Goal: Task Accomplishment & Management: Use online tool/utility

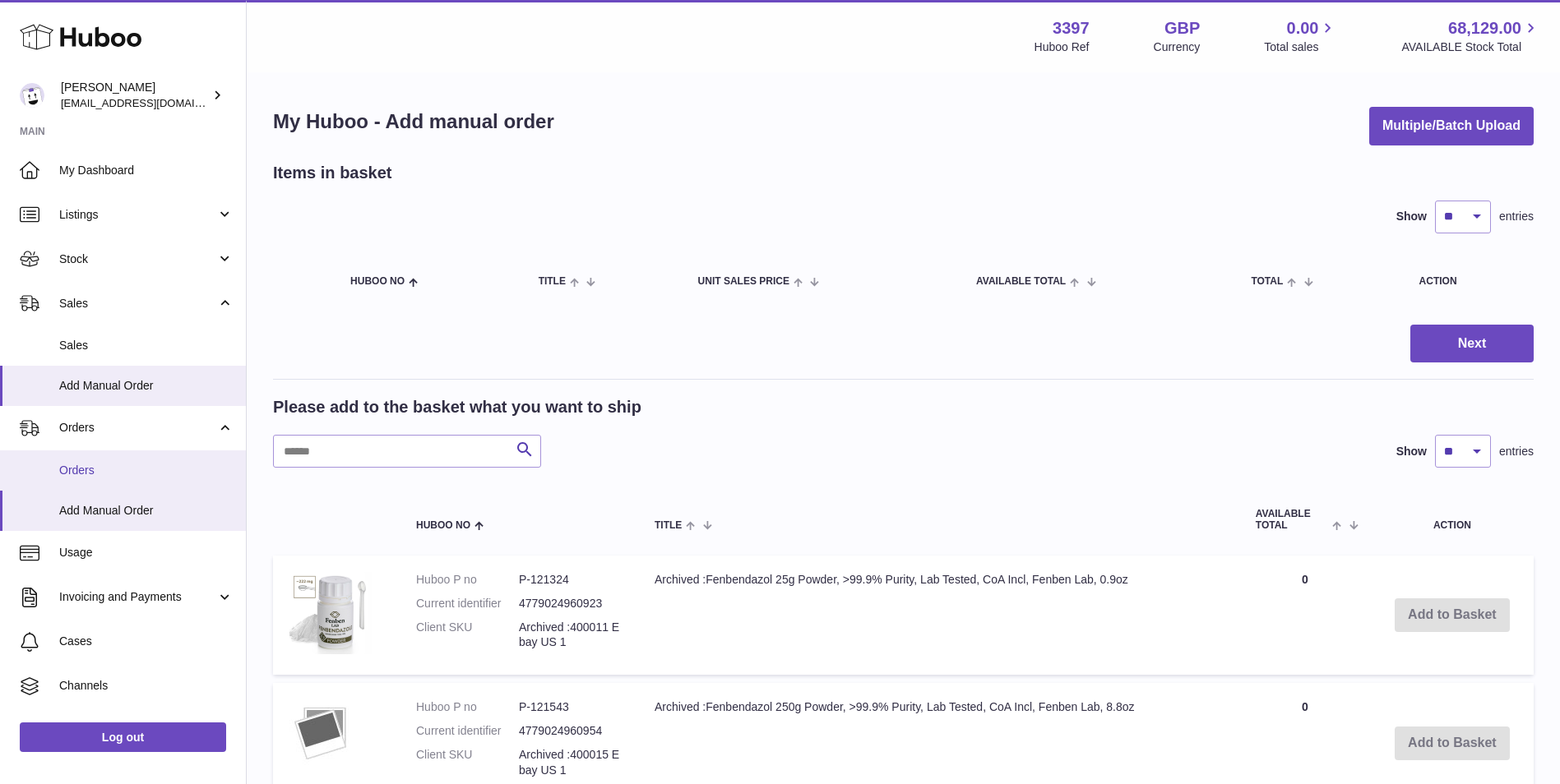
drag, startPoint x: 79, startPoint y: 470, endPoint x: 83, endPoint y: 483, distance: 13.6
click at [79, 470] on span "Orders" at bounding box center [147, 471] width 175 height 16
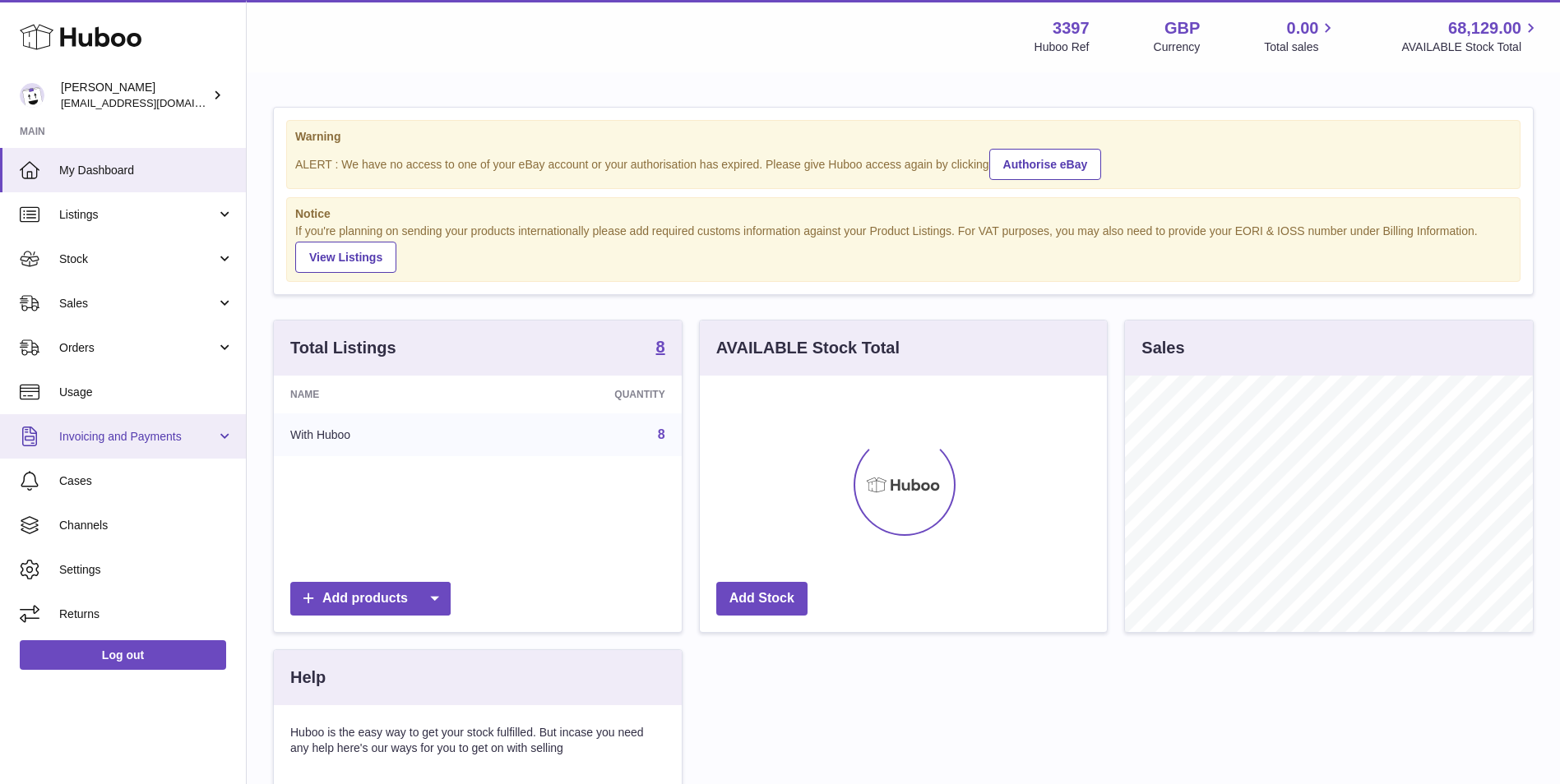
scroll to position [257, 407]
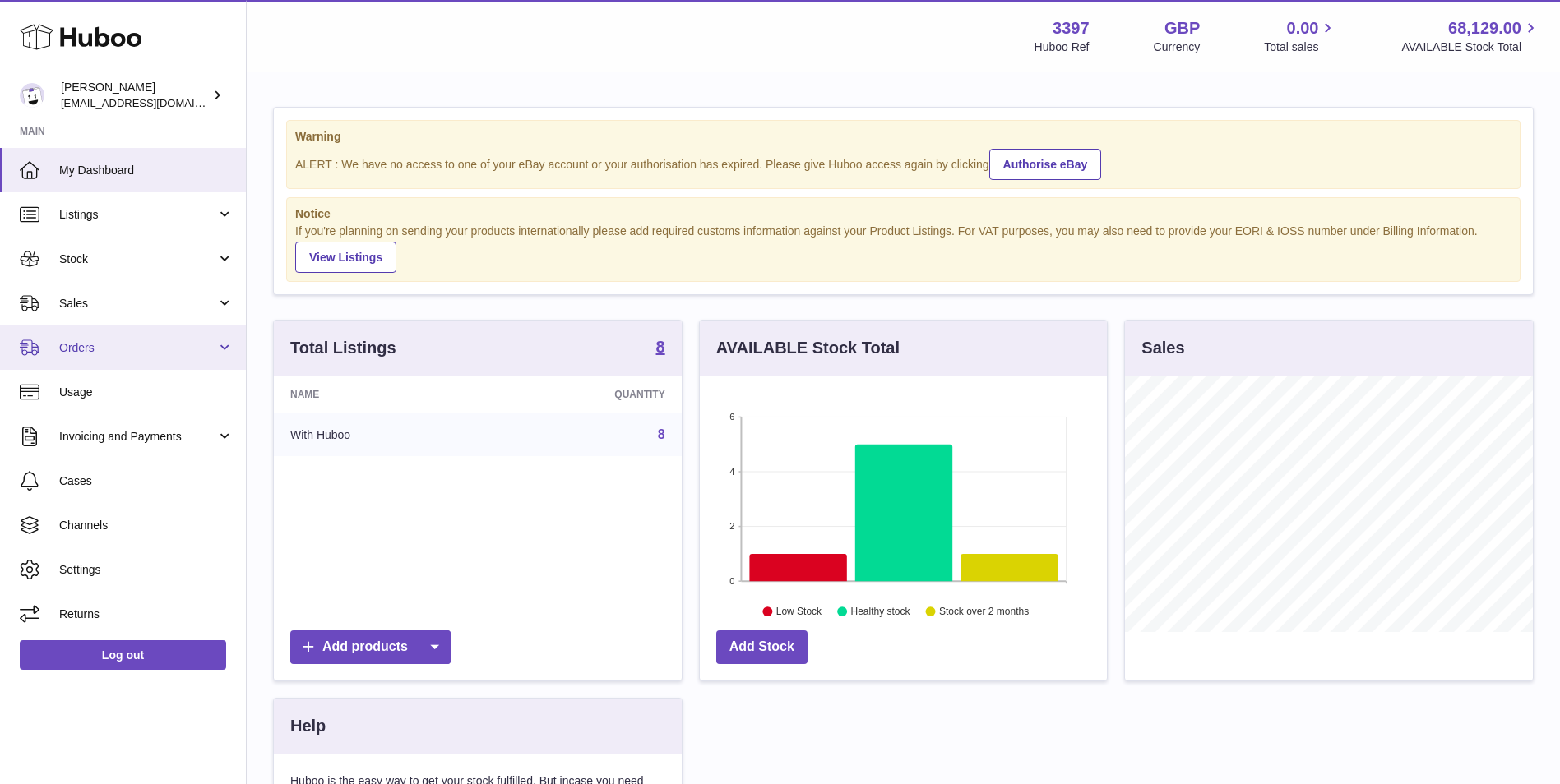
click at [87, 360] on link "Orders" at bounding box center [122, 347] width 245 height 45
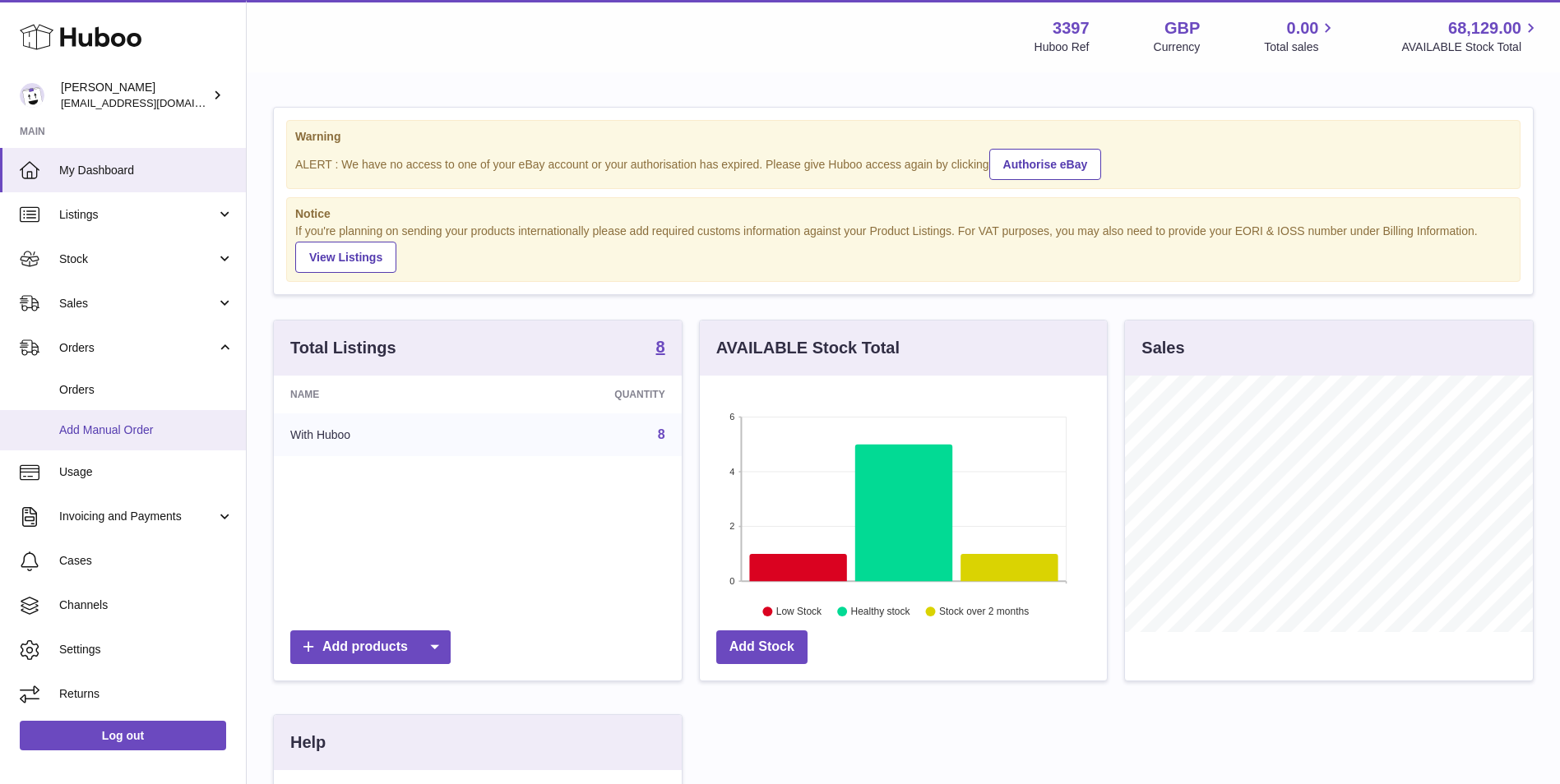
click at [84, 436] on span "Add Manual Order" at bounding box center [147, 430] width 175 height 16
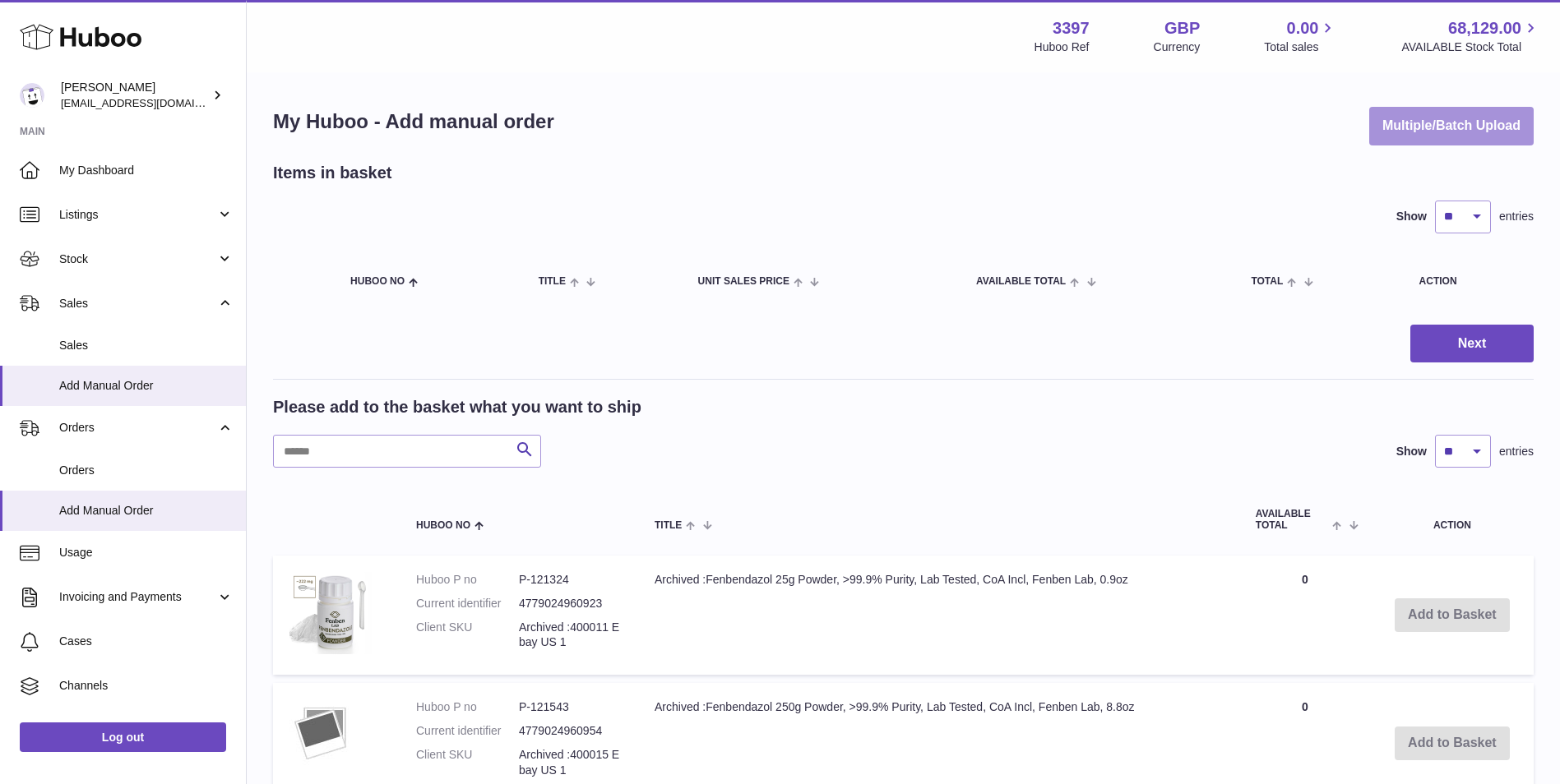
click at [1489, 120] on button "Multiple/Batch Upload" at bounding box center [1451, 126] width 164 height 38
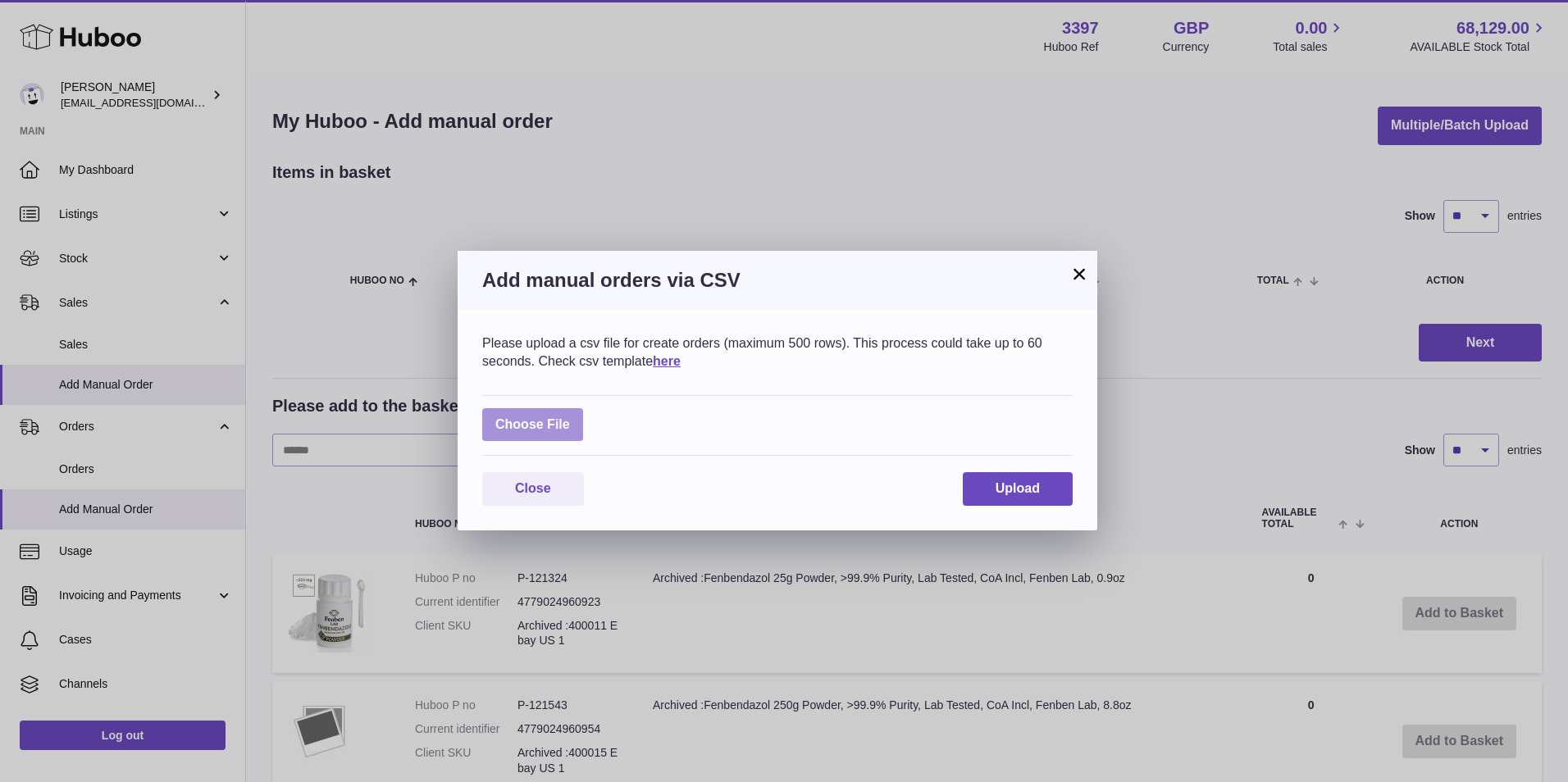
click at [536, 428] on label at bounding box center [533, 425] width 101 height 34
click at [570, 417] on input "file" at bounding box center [570, 416] width 1 height 1
type input "**********"
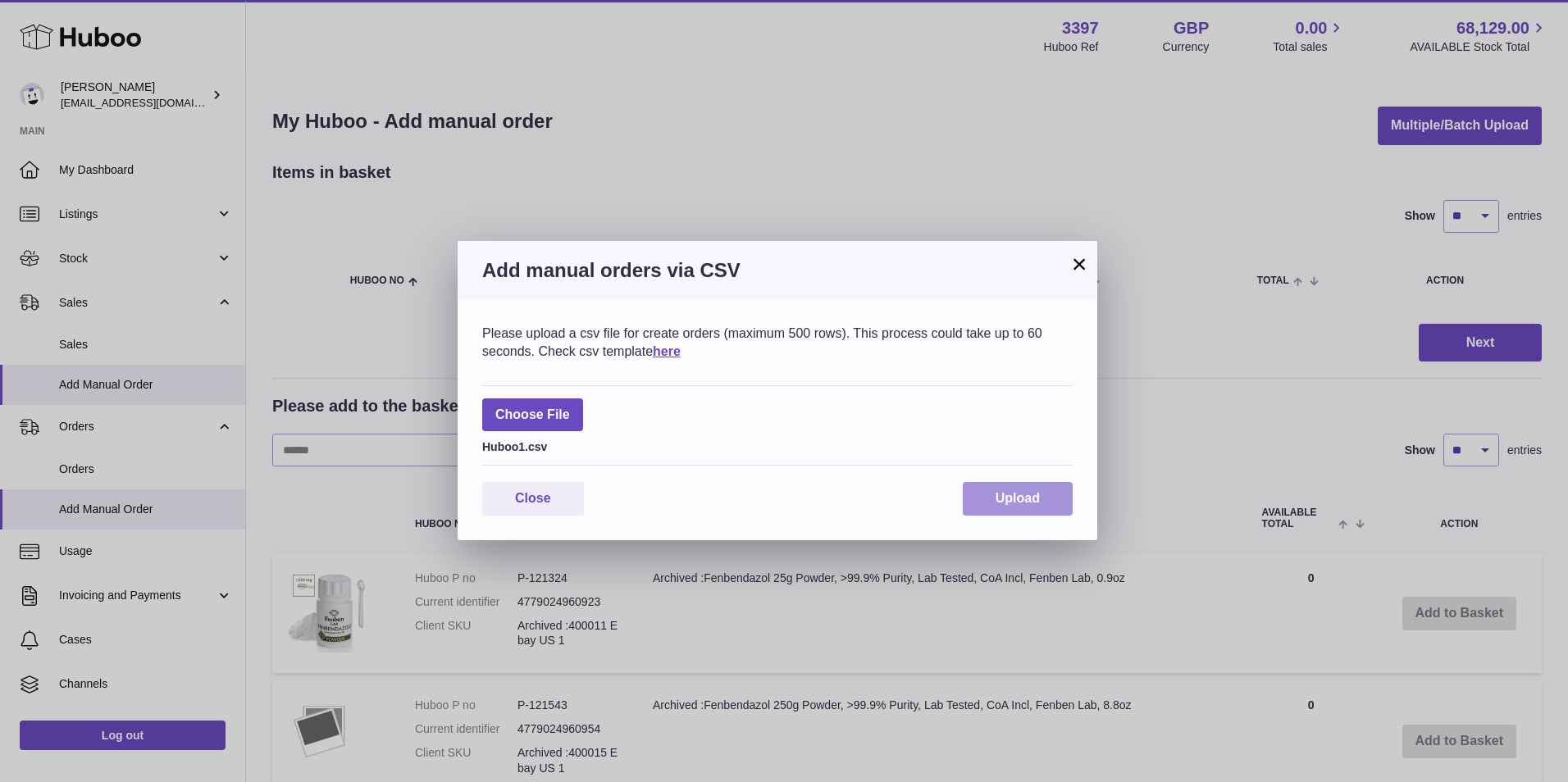
click at [1017, 491] on span "Upload" at bounding box center [1017, 498] width 44 height 14
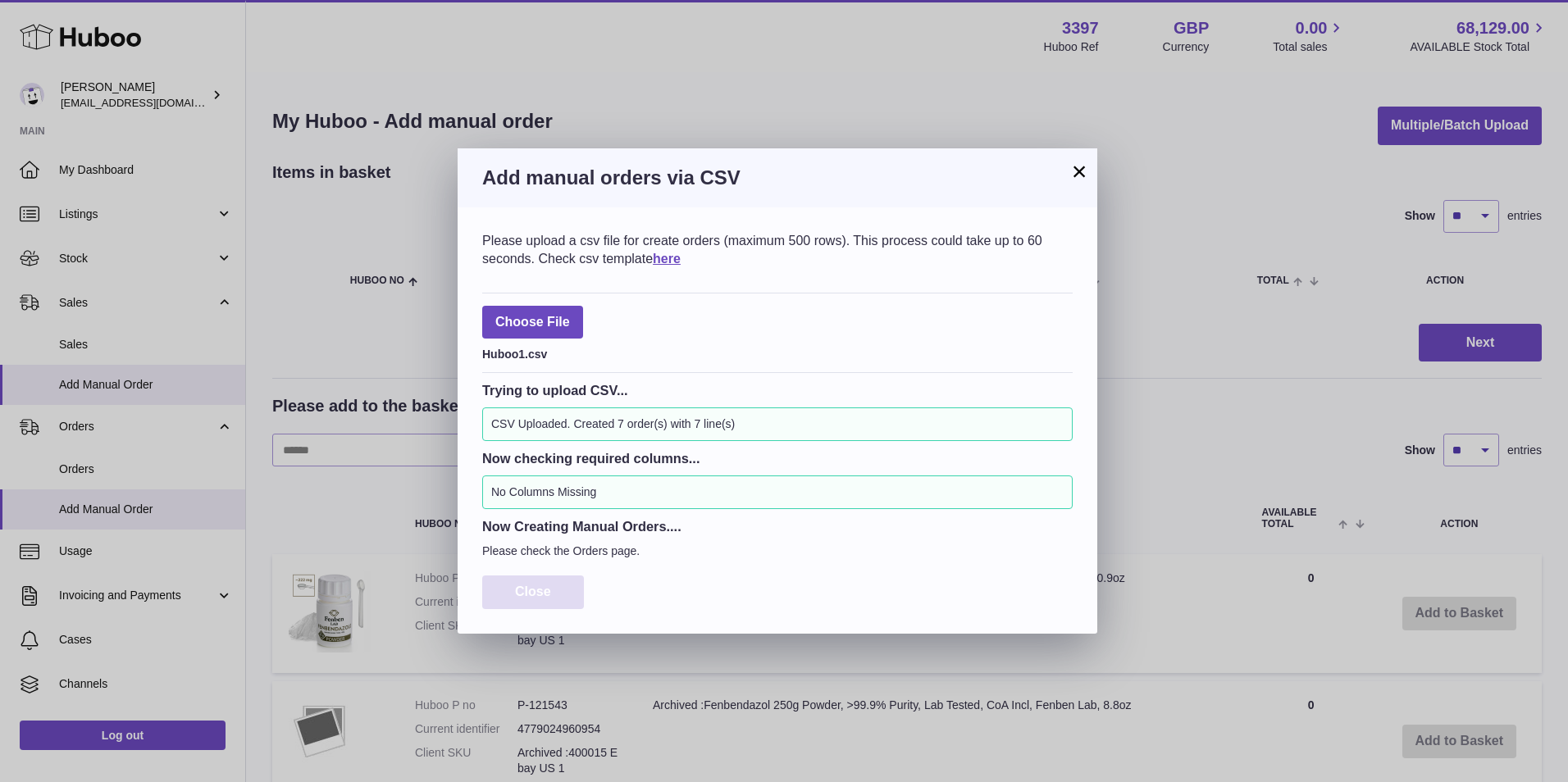
click at [539, 597] on span "Close" at bounding box center [532, 591] width 36 height 14
